Goal: Task Accomplishment & Management: Manage account settings

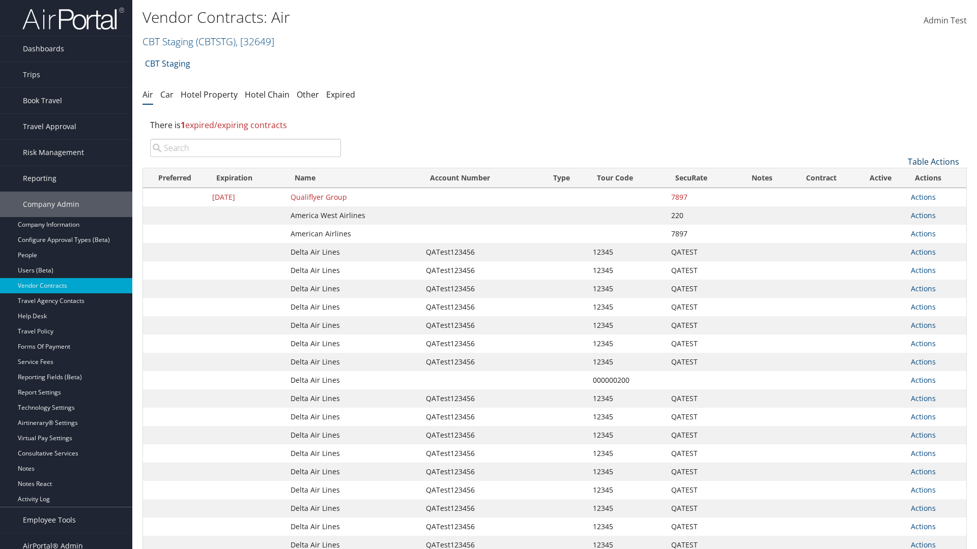
click at [933, 162] on link "Table Actions" at bounding box center [933, 161] width 51 height 11
click at [899, 178] on link "Create New Contract" at bounding box center [899, 177] width 134 height 17
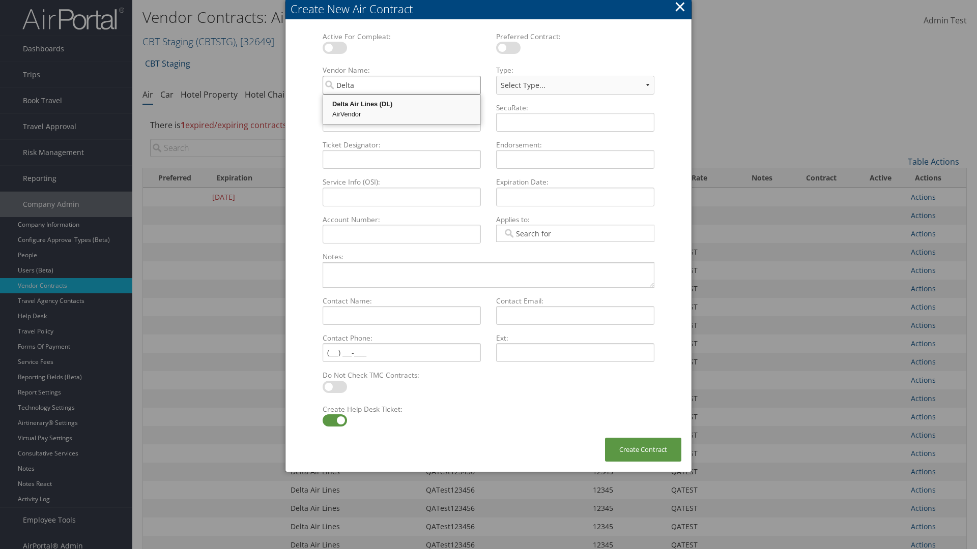
type input "Delta Air Lines"
select select "[object Object]"
type input "Delta Air Lines"
type input "QATest123456"
type input "12345"
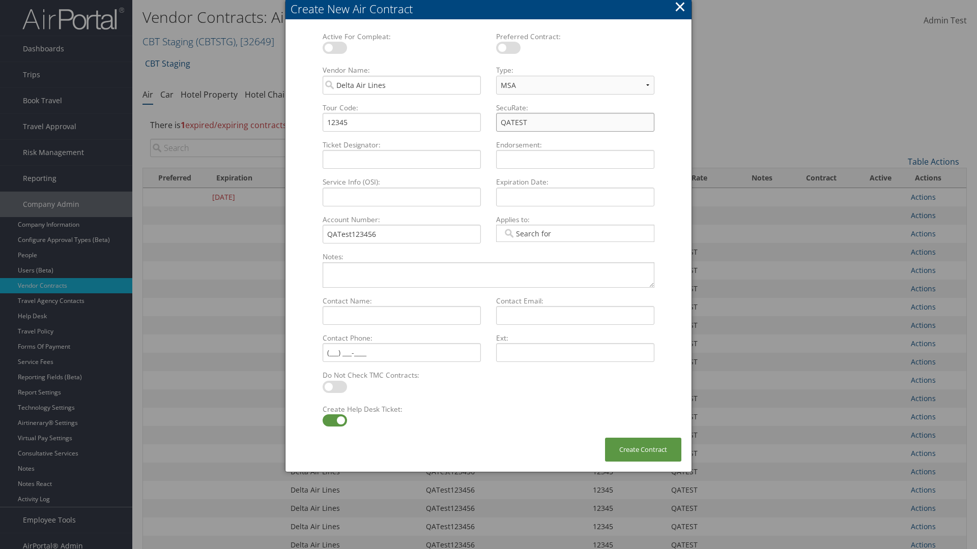
type input "QATEST"
click at [334, 421] on label at bounding box center [335, 421] width 24 height 12
click at [334, 421] on input "checkbox" at bounding box center [331, 422] width 7 height 7
checkbox input "false"
click at [643, 450] on button "Create Contract" at bounding box center [643, 450] width 76 height 24
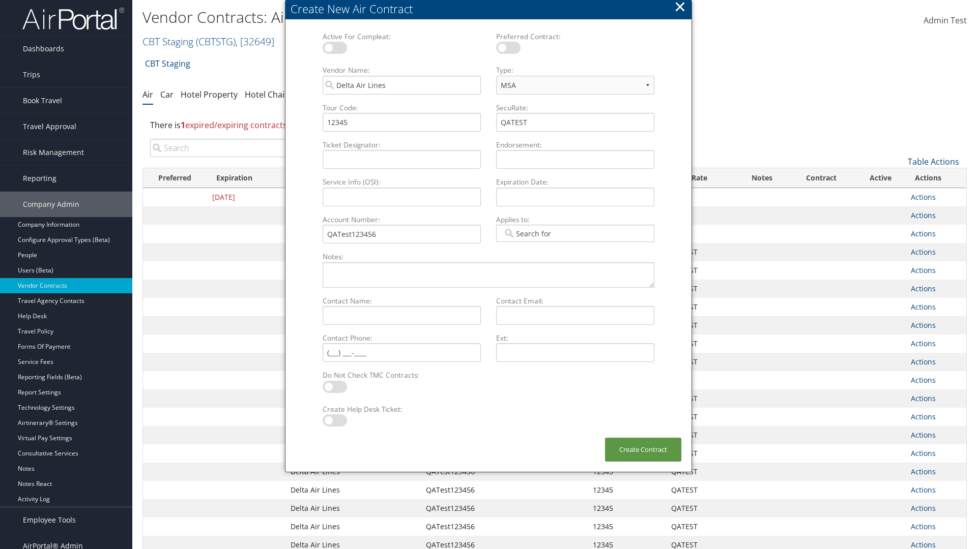
click at [245, 139] on input "search" at bounding box center [245, 148] width 191 height 18
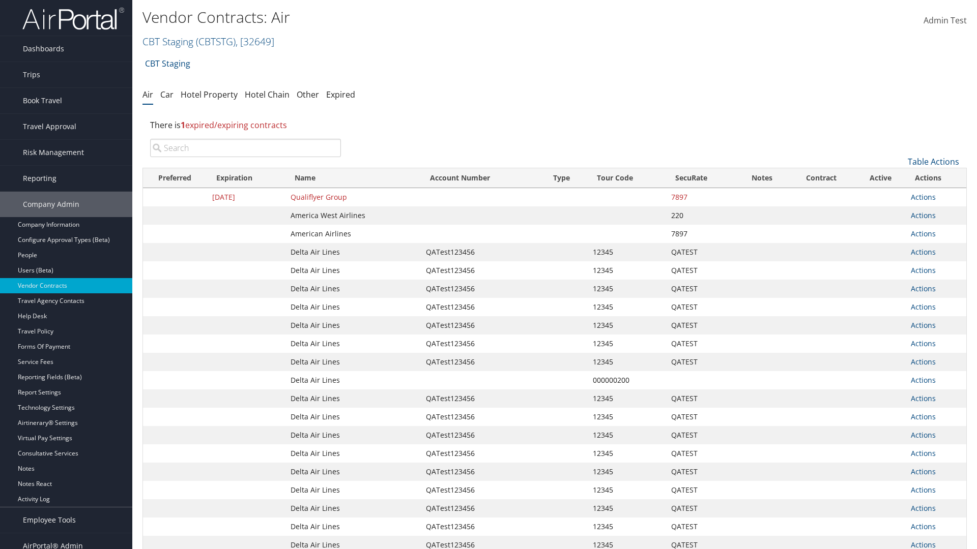
scroll to position [114, 0]
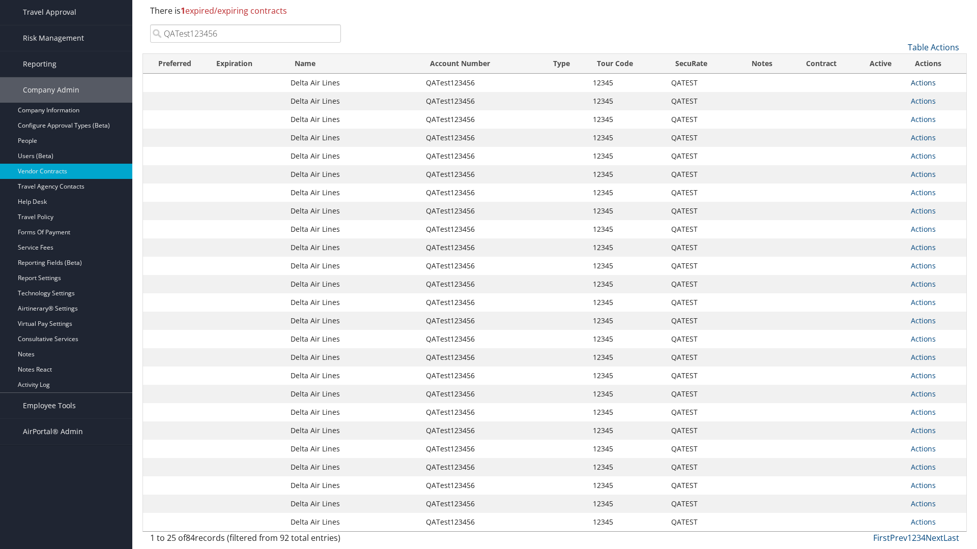
type input "QATest123456"
click at [923, 82] on link "Actions" at bounding box center [923, 83] width 25 height 10
click at [940, 132] on link "Delete" at bounding box center [940, 132] width 59 height 17
